Goal: Task Accomplishment & Management: Manage account settings

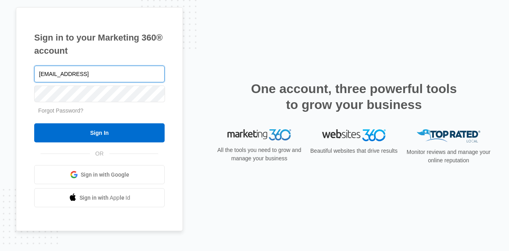
type input "[EMAIL_ADDRESS][DOMAIN_NAME]"
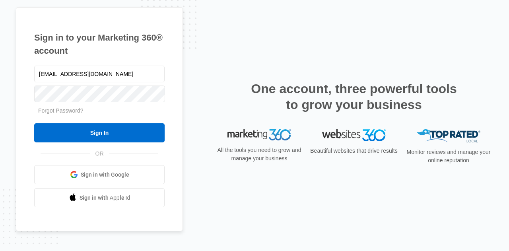
click at [149, 53] on h1 "Sign in to your Marketing 360® account" at bounding box center [99, 44] width 131 height 26
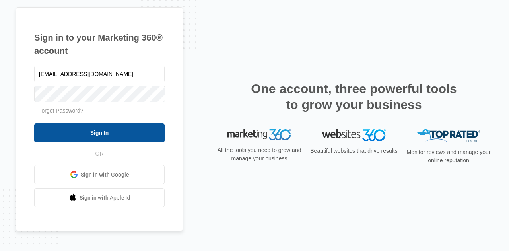
click at [99, 128] on input "Sign In" at bounding box center [99, 132] width 131 height 19
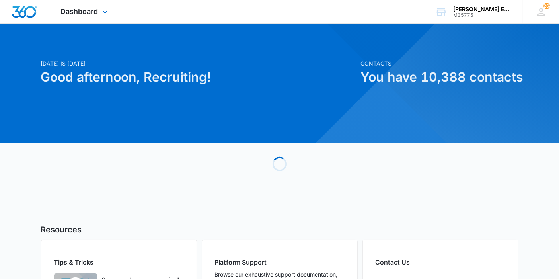
click at [99, 14] on div "Dashboard Apps Reputation Websites Forms CRM Email Social Shop Payments POS Con…" at bounding box center [85, 11] width 73 height 23
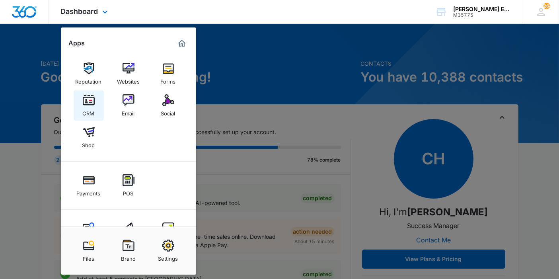
click at [94, 101] on img at bounding box center [89, 100] width 12 height 12
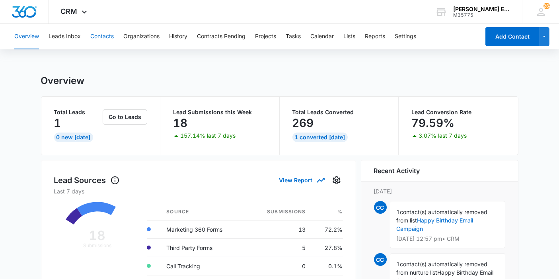
click at [99, 41] on button "Contacts" at bounding box center [101, 36] width 23 height 25
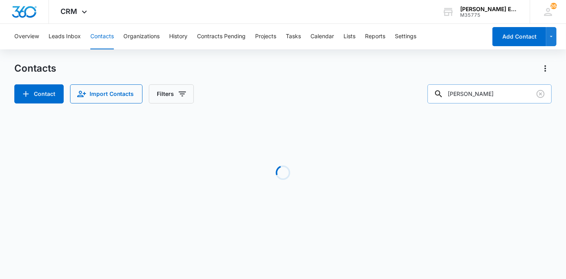
click at [462, 91] on input "[PERSON_NAME]" at bounding box center [489, 93] width 124 height 19
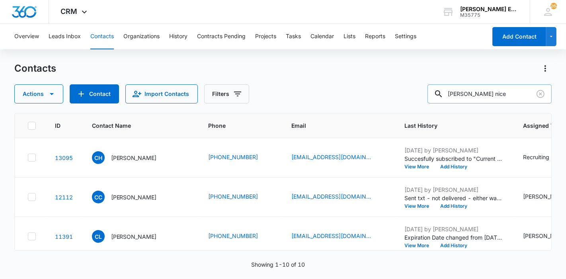
type input "[PERSON_NAME] nice"
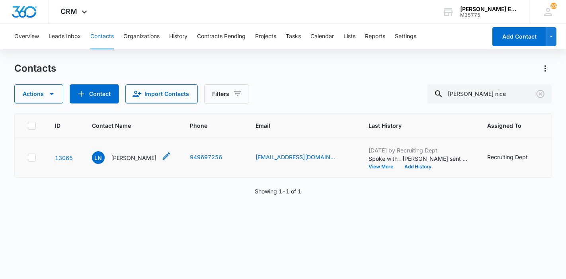
click at [154, 156] on p "[PERSON_NAME]" at bounding box center [134, 158] width 46 height 8
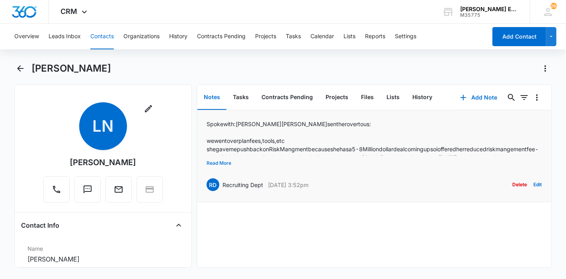
click at [224, 160] on button "Read More" at bounding box center [219, 163] width 25 height 15
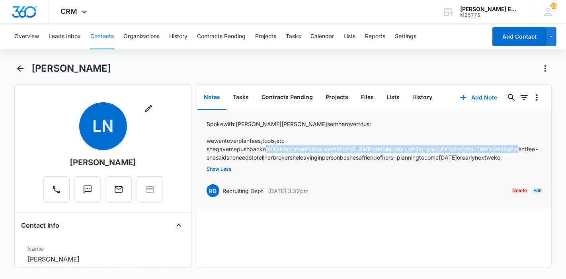
drag, startPoint x: 227, startPoint y: 155, endPoint x: 273, endPoint y: 150, distance: 45.7
click at [273, 150] on p "she gave me push back on Risk Mangment because she has a 5-8 Million dollar dea…" at bounding box center [374, 153] width 335 height 17
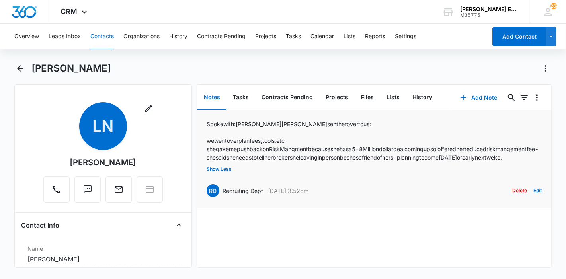
click at [287, 156] on p "she gave me push back on Risk Mangment because she has a 5-8 Million dollar dea…" at bounding box center [374, 153] width 335 height 17
click at [373, 152] on p "she gave me push back on Risk Mangment because she has a 5-8 Million dollar dea…" at bounding box center [374, 153] width 335 height 17
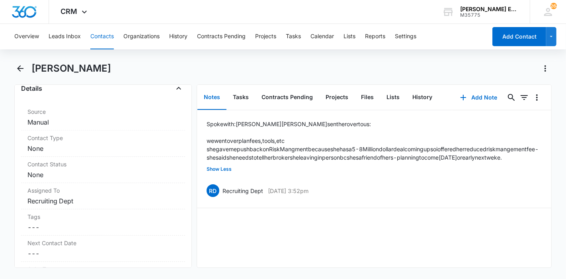
scroll to position [318, 0]
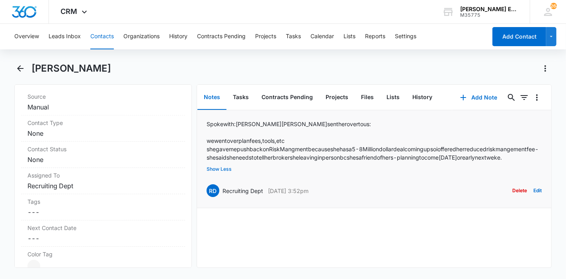
click at [224, 177] on button "Show Less" at bounding box center [219, 169] width 25 height 15
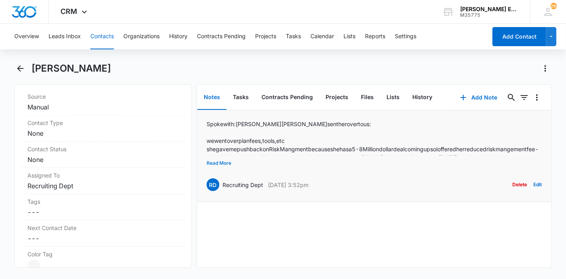
click at [221, 165] on button "Read More" at bounding box center [219, 163] width 25 height 15
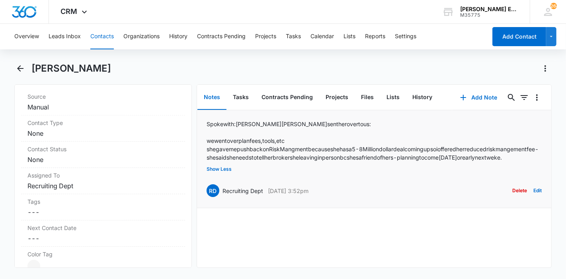
click at [287, 161] on p "she gave me push back on Risk Mangment because she has a 5-8 Million dollar dea…" at bounding box center [374, 153] width 335 height 17
drag, startPoint x: 125, startPoint y: 71, endPoint x: 32, endPoint y: 70, distance: 92.3
click at [32, 70] on div "[PERSON_NAME]" at bounding box center [291, 68] width 521 height 13
copy h1 "[PERSON_NAME]"
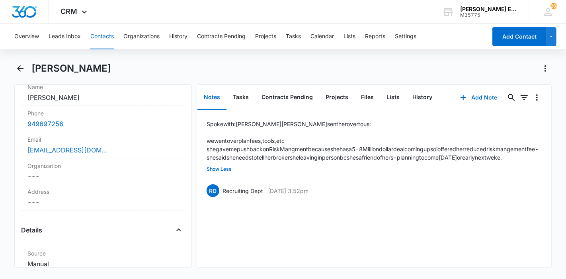
scroll to position [155, 0]
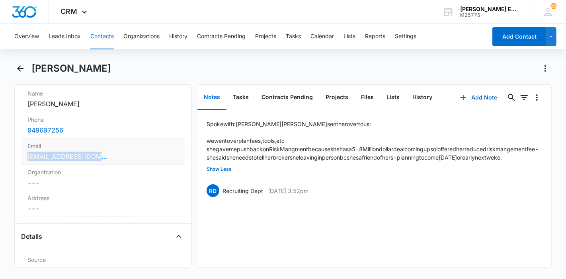
drag, startPoint x: 136, startPoint y: 152, endPoint x: 25, endPoint y: 157, distance: 110.7
click at [25, 157] on div "Email Cancel Save Changes [EMAIL_ADDRESS][DOMAIN_NAME]" at bounding box center [103, 151] width 164 height 26
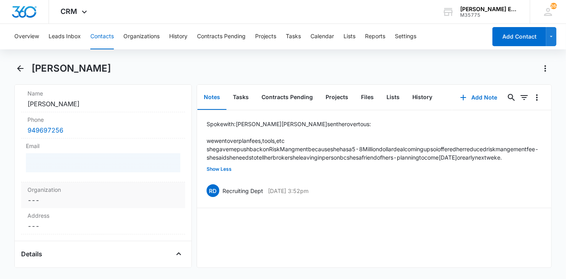
copy link "[EMAIL_ADDRESS][DOMAIN_NAME]"
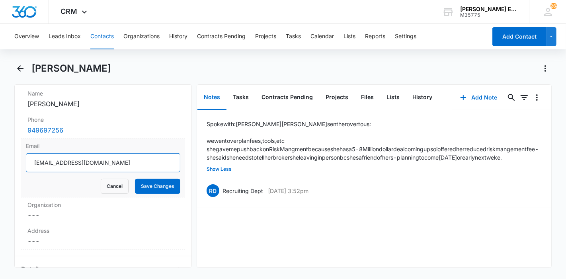
click at [46, 163] on input "[EMAIL_ADDRESS][DOMAIN_NAME]" at bounding box center [103, 162] width 154 height 19
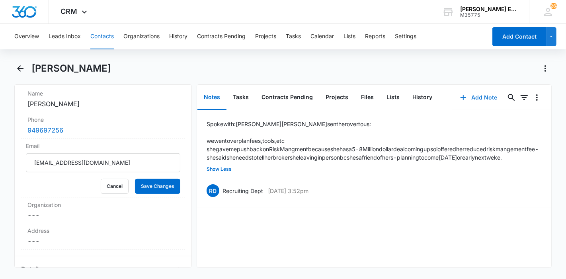
click at [474, 96] on button "Add Note" at bounding box center [478, 97] width 53 height 19
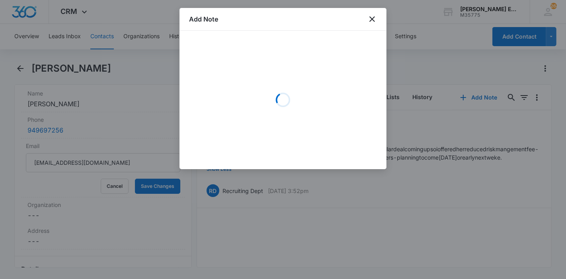
click at [282, 70] on div "Loading" at bounding box center [283, 99] width 188 height 119
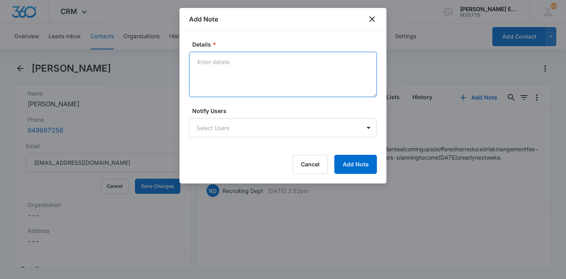
click at [282, 70] on textarea "Details *" at bounding box center [283, 74] width 188 height 45
type textarea "S"
paste textarea "6.1 Section additional E&O fee as outlined in section 6.1 to be changed as foll…"
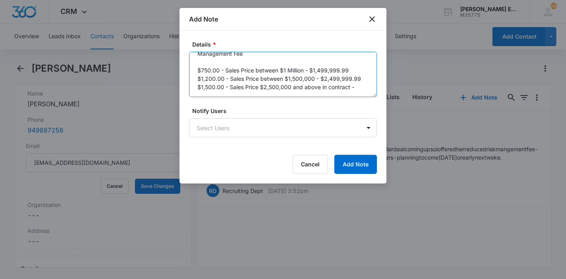
scroll to position [35, 0]
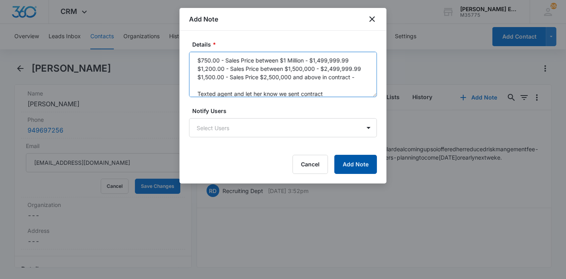
type textarea "Sent out CA-04 - Added 6.1 Section additional E&O fee as outlined in section 6.…"
click at [353, 162] on button "Add Note" at bounding box center [355, 164] width 43 height 19
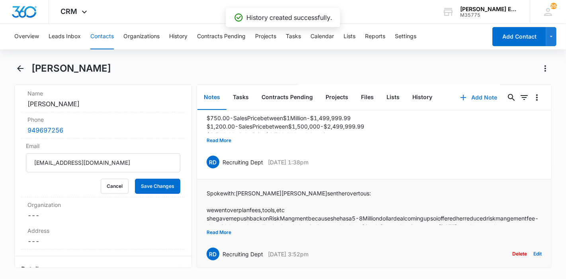
scroll to position [33, 0]
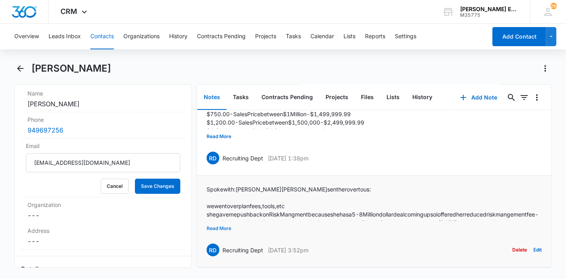
click at [223, 222] on button "Read More" at bounding box center [219, 228] width 25 height 15
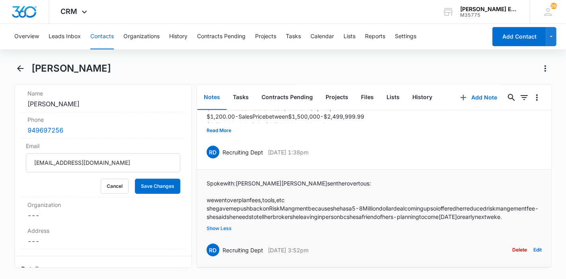
scroll to position [47, 0]
click at [25, 73] on button "Back" at bounding box center [20, 68] width 12 height 13
